Goal: Information Seeking & Learning: Check status

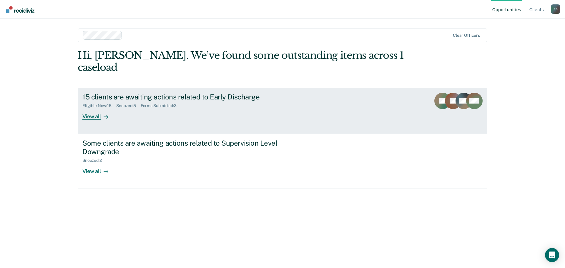
click at [91, 108] on div "View all" at bounding box center [98, 113] width 33 height 11
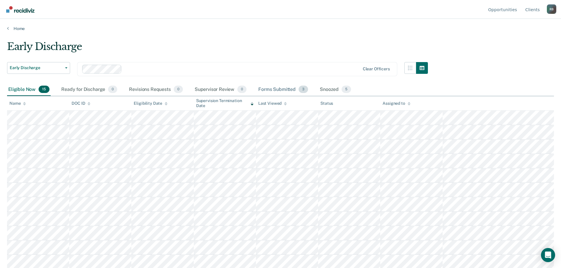
click at [283, 88] on div "Forms Submitted 3" at bounding box center [283, 89] width 52 height 13
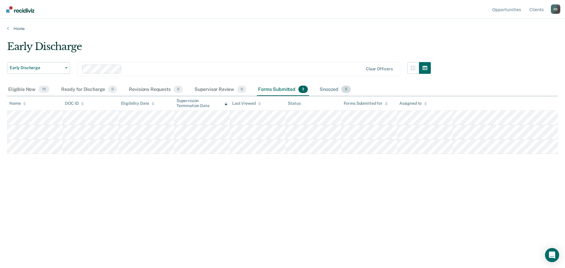
click at [328, 88] on div "Snoozed 5" at bounding box center [335, 89] width 34 height 13
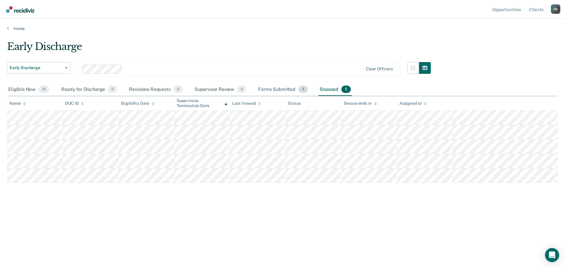
click at [279, 89] on div "Forms Submitted 3" at bounding box center [283, 89] width 52 height 13
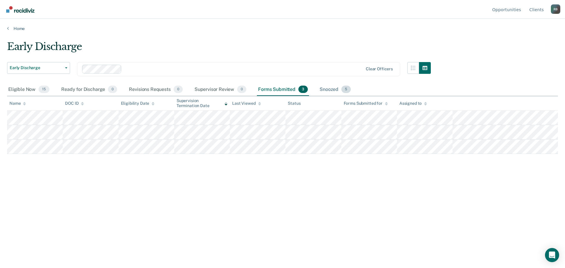
click at [330, 89] on div "Snoozed 5" at bounding box center [335, 89] width 34 height 13
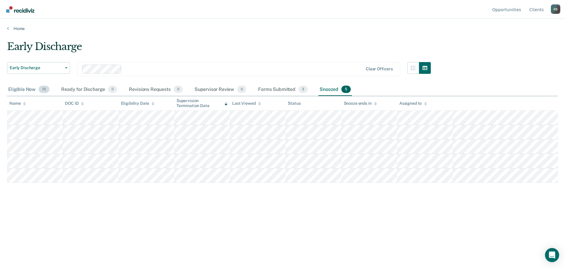
click at [20, 89] on div "Eligible Now 15" at bounding box center [29, 89] width 44 height 13
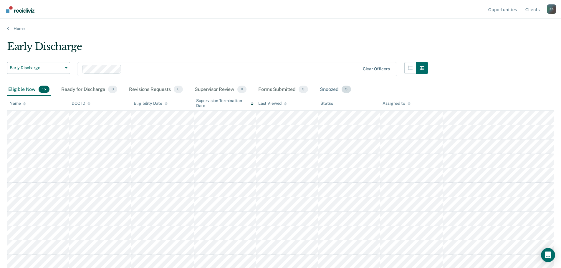
click at [330, 89] on div "Snoozed 5" at bounding box center [335, 89] width 34 height 13
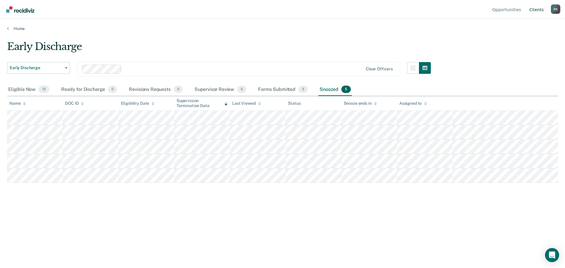
click at [538, 9] on link "Client s" at bounding box center [536, 9] width 17 height 19
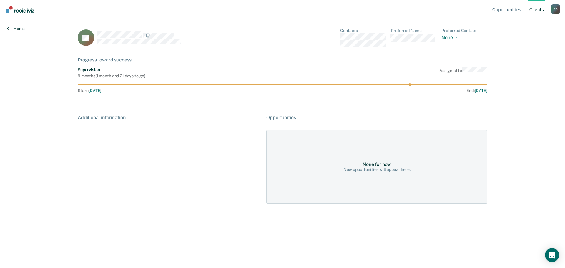
click at [18, 27] on link "Home" at bounding box center [16, 28] width 18 height 5
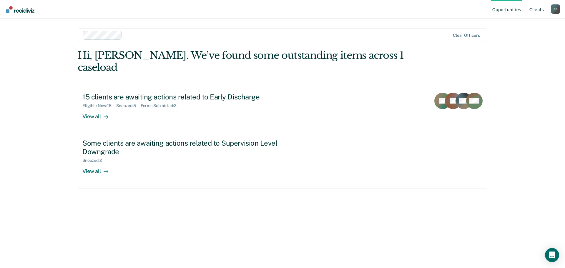
click at [534, 9] on link "Client s" at bounding box center [536, 9] width 17 height 19
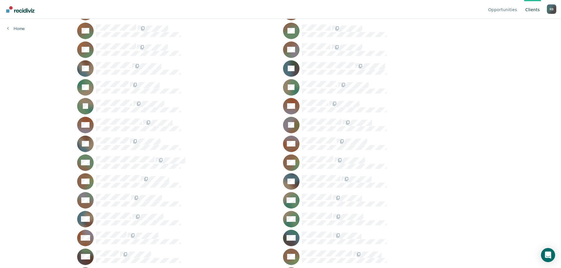
scroll to position [945, 0]
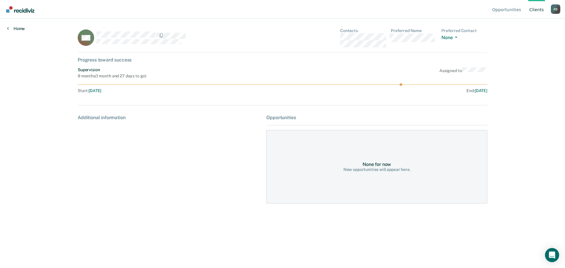
click at [17, 28] on link "Home" at bounding box center [16, 28] width 18 height 5
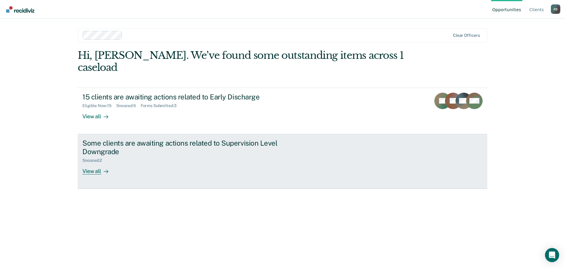
click at [94, 163] on div "View all" at bounding box center [98, 168] width 33 height 11
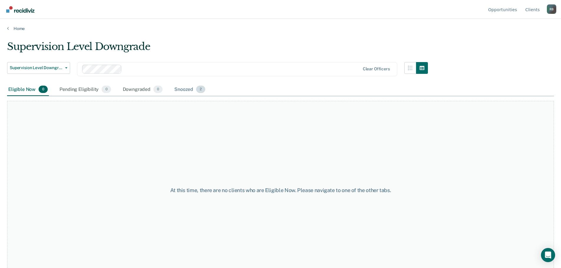
click at [179, 89] on div "Snoozed 2" at bounding box center [189, 89] width 33 height 13
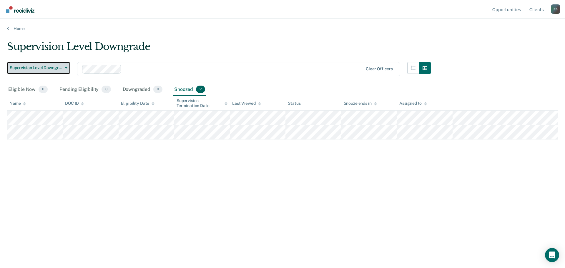
click at [65, 68] on icon "button" at bounding box center [66, 67] width 2 height 1
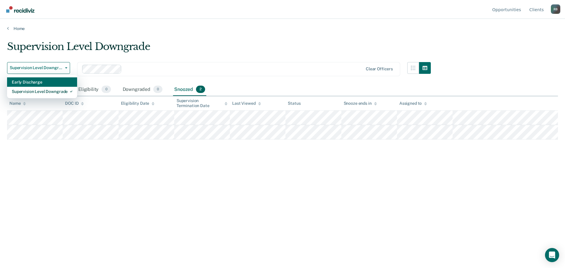
click at [27, 82] on div "Early Discharge" at bounding box center [42, 81] width 61 height 9
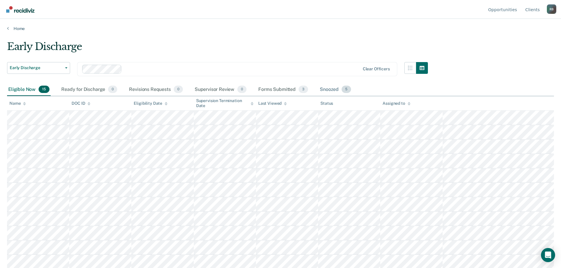
click at [331, 89] on div "Snoozed 5" at bounding box center [335, 89] width 34 height 13
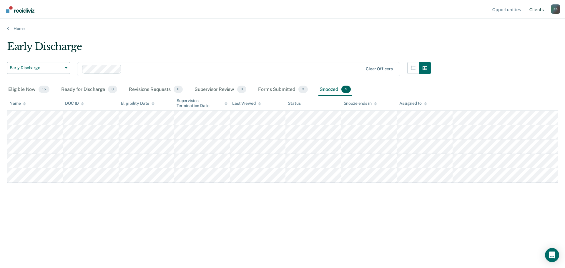
click at [536, 9] on link "Client s" at bounding box center [536, 9] width 17 height 19
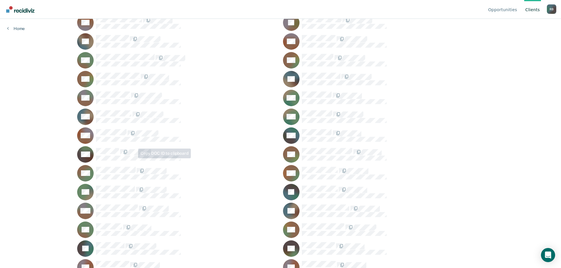
scroll to position [1059, 0]
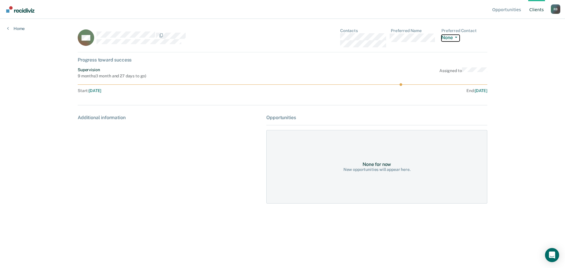
click at [456, 37] on icon "button" at bounding box center [456, 37] width 2 height 1
click at [17, 29] on link "Home" at bounding box center [16, 28] width 18 height 5
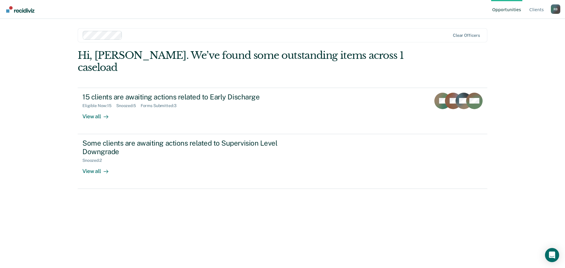
click at [555, 8] on div "R B" at bounding box center [555, 8] width 9 height 9
click at [523, 47] on link "Log Out" at bounding box center [532, 46] width 38 height 5
